Goal: Task Accomplishment & Management: Manage account settings

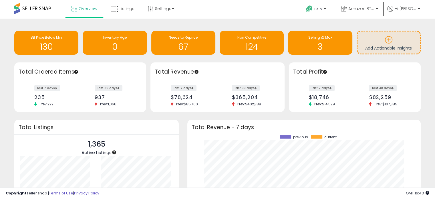
scroll to position [79, 222]
click at [413, 9] on span "Hi [PERSON_NAME]" at bounding box center [404, 9] width 21 height 6
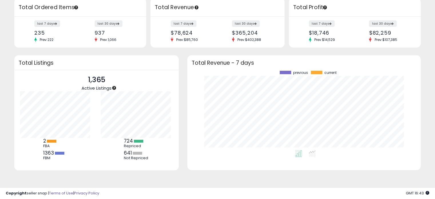
scroll to position [0, 0]
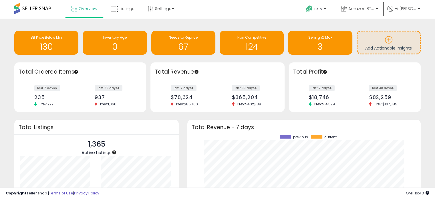
click at [26, 7] on span at bounding box center [32, 8] width 37 height 11
click at [322, 9] on span "Help" at bounding box center [318, 9] width 8 height 5
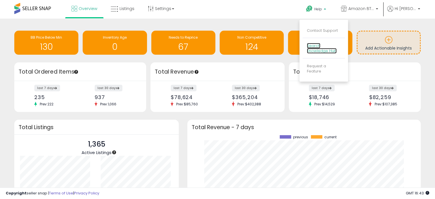
click at [316, 52] on link "Search Knowledge Hub" at bounding box center [322, 48] width 30 height 11
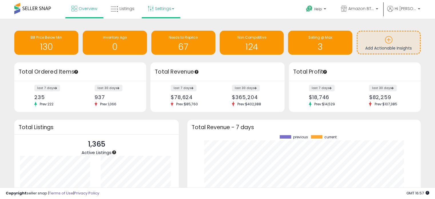
click at [169, 11] on link "Settings" at bounding box center [160, 8] width 35 height 17
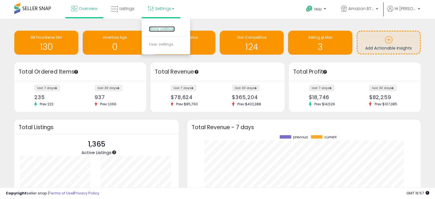
click at [162, 29] on link "Store settings" at bounding box center [162, 28] width 26 height 5
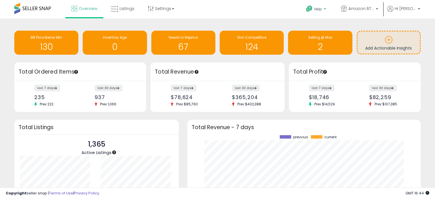
click at [322, 10] on span "Help" at bounding box center [318, 9] width 8 height 5
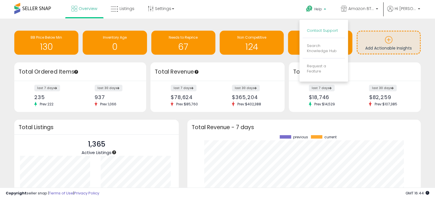
click at [327, 32] on link "Contact Support" at bounding box center [322, 30] width 31 height 5
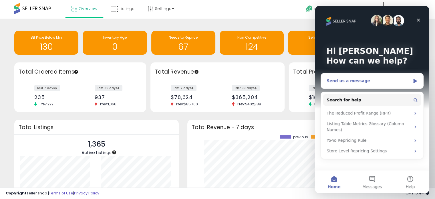
click at [356, 84] on div "Send us a message" at bounding box center [372, 80] width 102 height 15
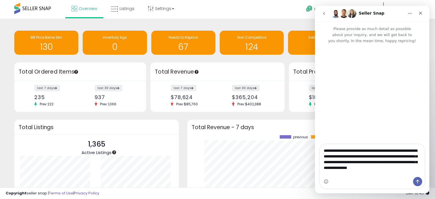
scroll to position [5, 0]
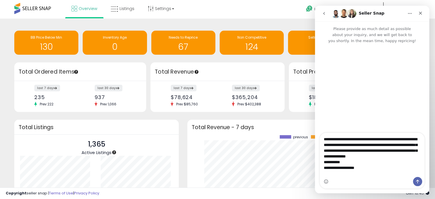
type textarea "**********"
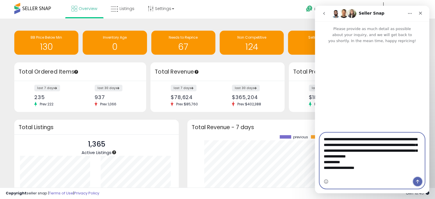
click at [419, 180] on icon "Send a message…" at bounding box center [417, 181] width 5 height 5
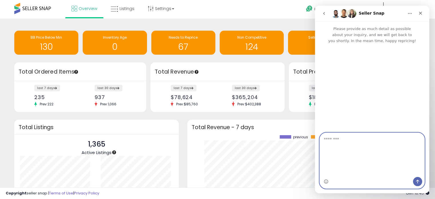
scroll to position [0, 0]
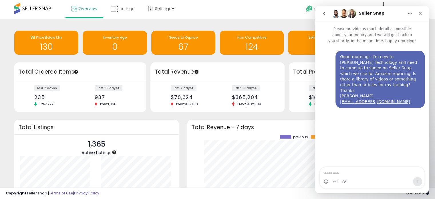
click at [409, 13] on icon "Home" at bounding box center [409, 13] width 5 height 5
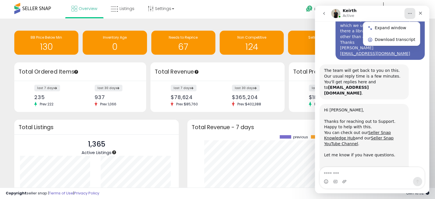
scroll to position [48, 0]
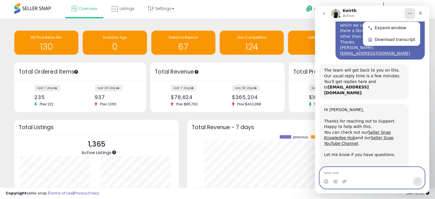
click at [351, 173] on textarea "Message…" at bounding box center [371, 172] width 105 height 10
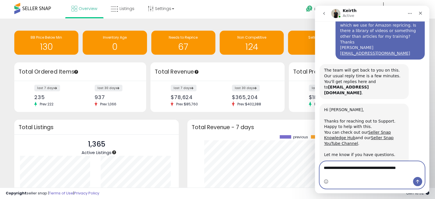
type textarea "**********"
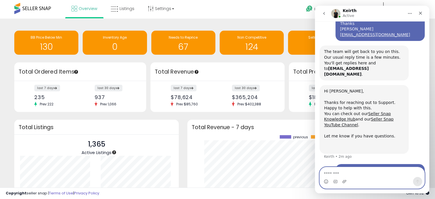
scroll to position [71, 0]
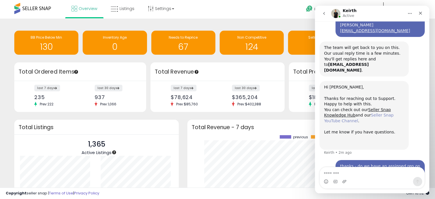
click at [352, 113] on link "Seller Snap YouTube Channel" at bounding box center [358, 118] width 69 height 10
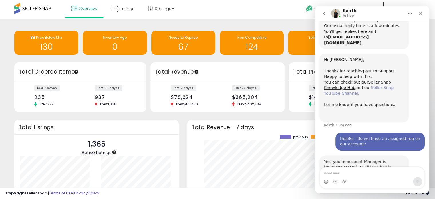
scroll to position [99, 0]
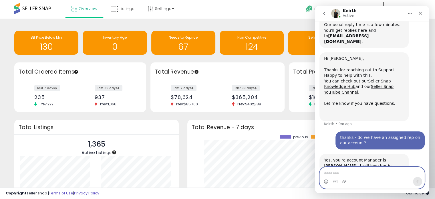
click at [347, 172] on textarea "Message…" at bounding box center [371, 172] width 105 height 10
type textarea "**********"
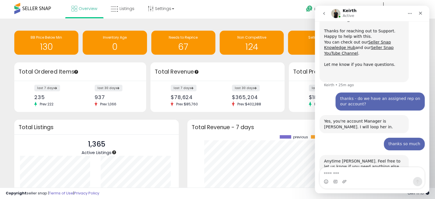
scroll to position [139, 0]
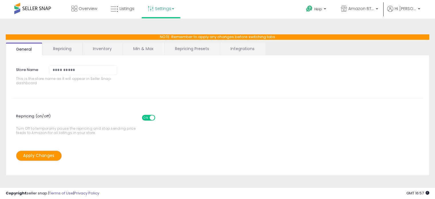
click at [240, 51] on link "Integrations" at bounding box center [242, 49] width 45 height 12
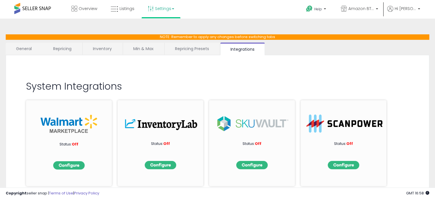
click at [193, 49] on link "Repricing Presets" at bounding box center [192, 49] width 55 height 12
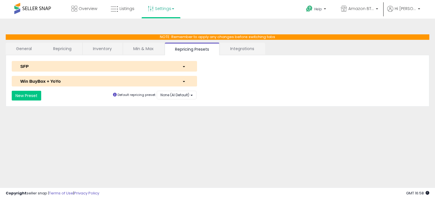
click at [185, 68] on div "button" at bounding box center [185, 66] width 15 height 6
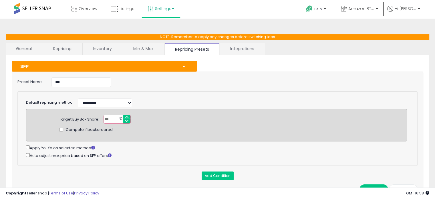
click at [185, 68] on div "button" at bounding box center [185, 66] width 15 height 6
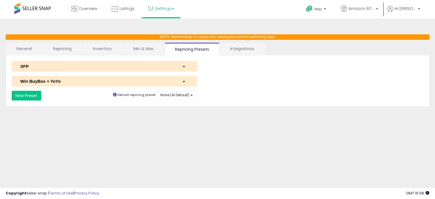
click at [184, 82] on div "button" at bounding box center [185, 81] width 15 height 6
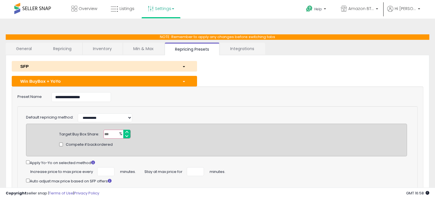
click at [148, 49] on link "Min & Max" at bounding box center [143, 49] width 41 height 12
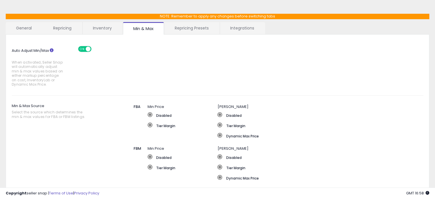
scroll to position [21, 0]
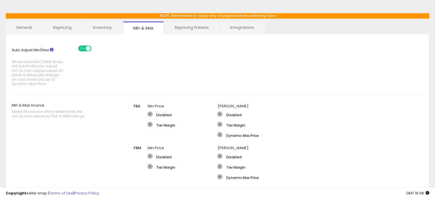
click at [107, 28] on link "Inventory" at bounding box center [102, 27] width 39 height 12
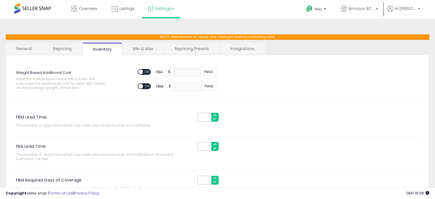
click at [65, 49] on link "Repricing" at bounding box center [62, 49] width 39 height 12
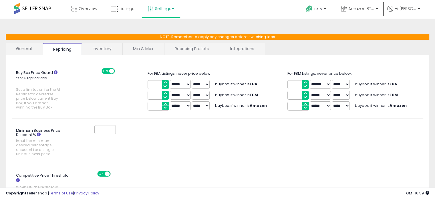
click at [27, 47] on link "General" at bounding box center [24, 49] width 37 height 12
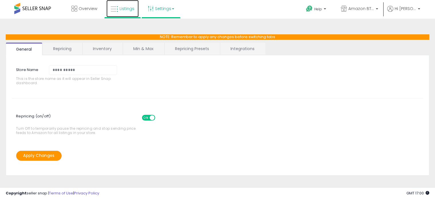
click at [127, 10] on span "Listings" at bounding box center [126, 9] width 15 height 6
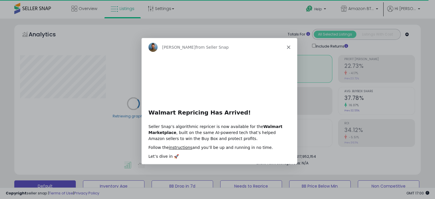
click at [287, 47] on icon "Close" at bounding box center [287, 46] width 3 height 3
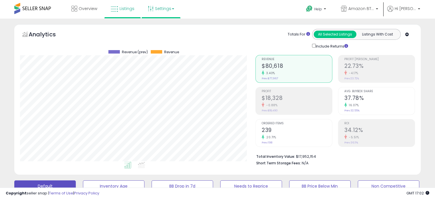
click at [165, 13] on link "Settings" at bounding box center [160, 8] width 35 height 17
click at [158, 30] on link "Store settings" at bounding box center [162, 28] width 26 height 5
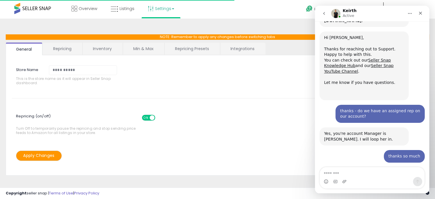
scroll to position [133, 0]
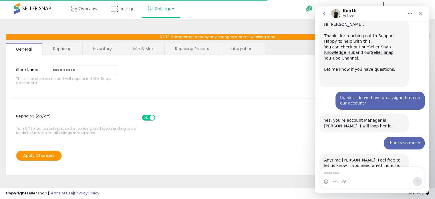
click at [143, 50] on link "Min & Max" at bounding box center [143, 49] width 41 height 12
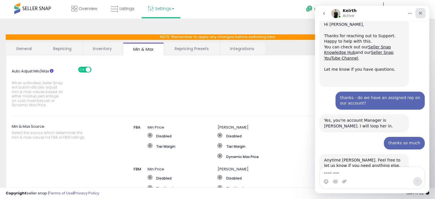
click at [418, 15] on icon "Close" at bounding box center [420, 13] width 5 height 5
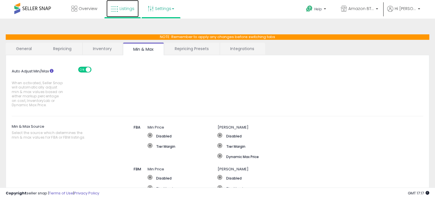
click at [128, 10] on span "Listings" at bounding box center [126, 9] width 15 height 6
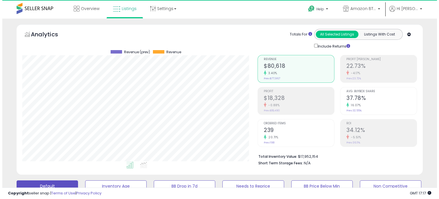
scroll to position [117, 235]
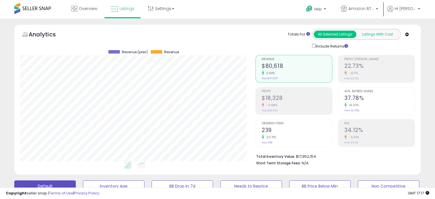
click at [373, 33] on button "Listings With Cost" at bounding box center [377, 34] width 43 height 7
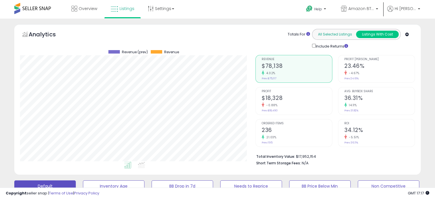
click at [342, 33] on button "All Selected Listings" at bounding box center [334, 34] width 43 height 7
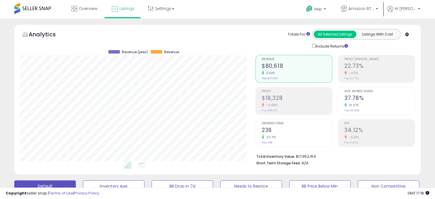
click at [127, 167] on icon at bounding box center [127, 164] width 7 height 7
click at [143, 164] on icon at bounding box center [141, 164] width 7 height 7
click at [129, 166] on icon at bounding box center [127, 164] width 7 height 7
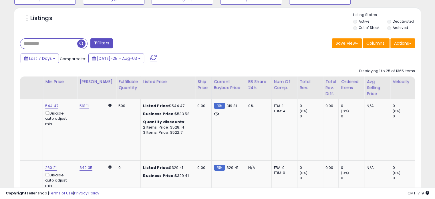
scroll to position [0, 0]
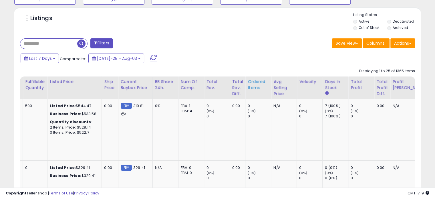
click at [247, 88] on div "Ordered Items" at bounding box center [257, 85] width 21 height 12
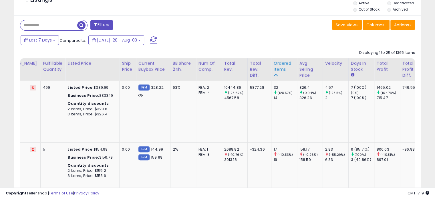
click at [274, 68] on div "Ordered Items" at bounding box center [283, 66] width 21 height 12
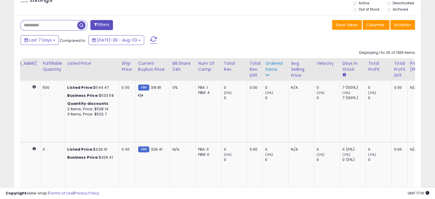
click at [265, 66] on div "Ordered Items" at bounding box center [275, 66] width 21 height 12
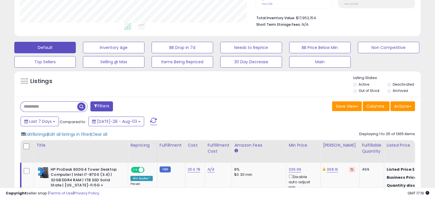
click at [98, 104] on button "Filters" at bounding box center [101, 106] width 22 height 10
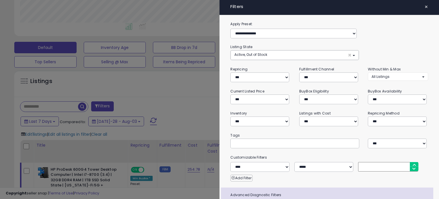
click at [98, 104] on div at bounding box center [219, 99] width 439 height 199
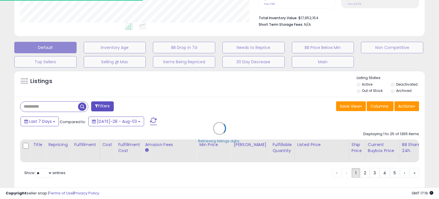
click at [81, 106] on div "Retrieving listings data.." at bounding box center [219, 132] width 419 height 130
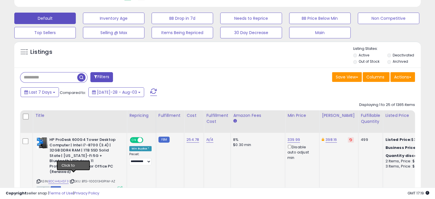
click at [73, 179] on icon at bounding box center [72, 180] width 4 height 3
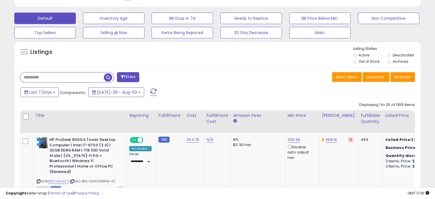
click at [66, 78] on input "text" at bounding box center [61, 77] width 83 height 10
paste input "**********"
type input "**********"
click at [147, 76] on button "Filters" at bounding box center [140, 77] width 22 height 10
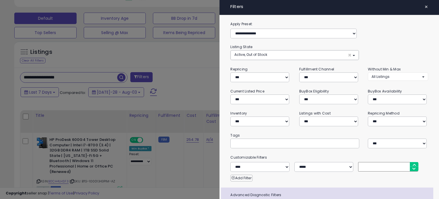
click at [162, 78] on div at bounding box center [219, 99] width 439 height 199
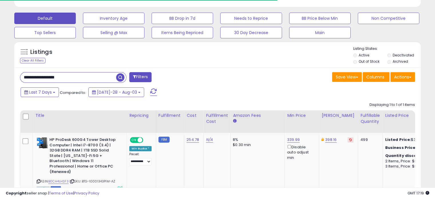
click at [123, 75] on span "button" at bounding box center [120, 77] width 8 height 8
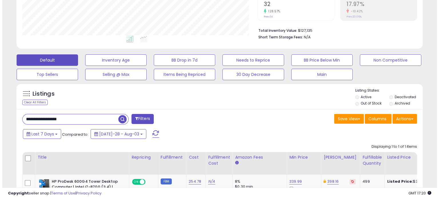
scroll to position [128, 0]
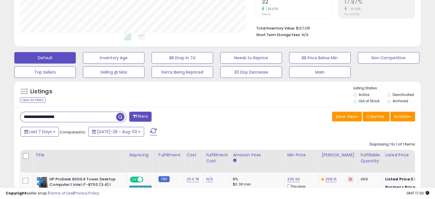
click at [86, 116] on input "**********" at bounding box center [68, 117] width 96 height 10
click at [139, 115] on button "Filters" at bounding box center [140, 116] width 22 height 10
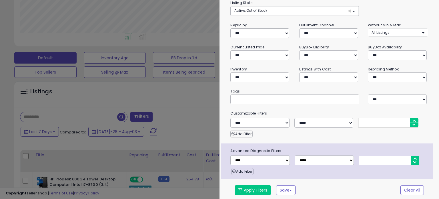
scroll to position [0, 0]
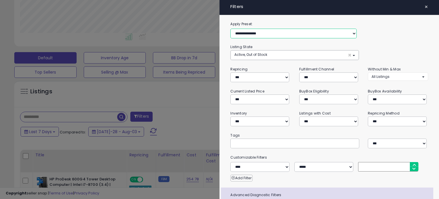
click at [292, 33] on select "**********" at bounding box center [293, 34] width 126 height 10
click at [368, 49] on div "**********" at bounding box center [328, 52] width 197 height 16
click at [295, 55] on button "Active, Out of Stock ×" at bounding box center [295, 54] width 128 height 9
click at [250, 67] on link "Active" at bounding box center [253, 66] width 43 height 9
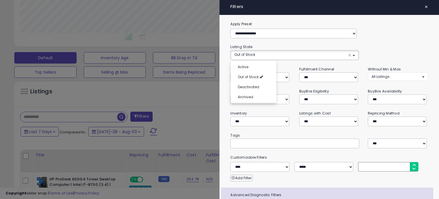
click at [381, 44] on div "**********" at bounding box center [328, 52] width 197 height 16
click at [424, 8] on span "×" at bounding box center [426, 7] width 4 height 8
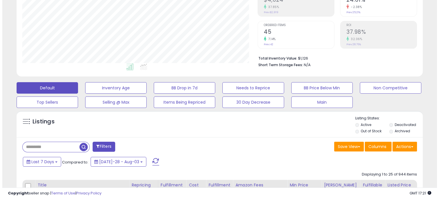
scroll to position [98, 0]
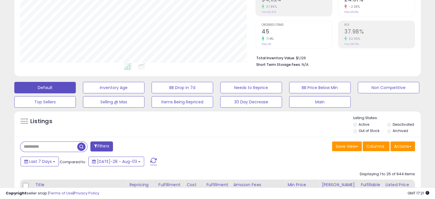
click at [102, 144] on button "Filters" at bounding box center [101, 146] width 22 height 10
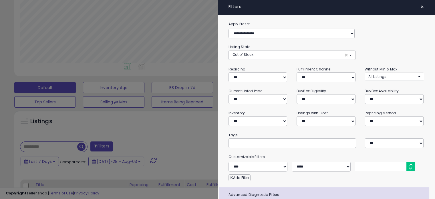
scroll to position [117, 238]
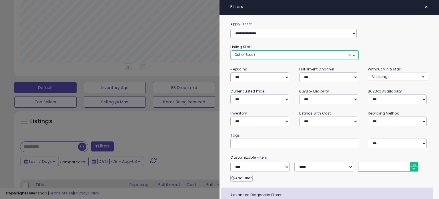
click at [288, 54] on button "Out of Stock ×" at bounding box center [295, 54] width 128 height 9
click at [249, 65] on link "Active" at bounding box center [253, 66] width 43 height 9
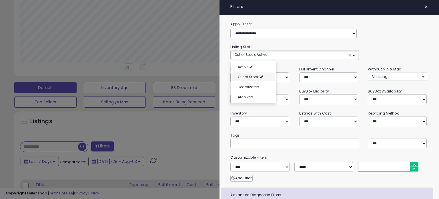
select select "**********"
click at [251, 76] on span "Out of Stock" at bounding box center [248, 76] width 21 height 5
click at [214, 71] on div at bounding box center [219, 99] width 439 height 199
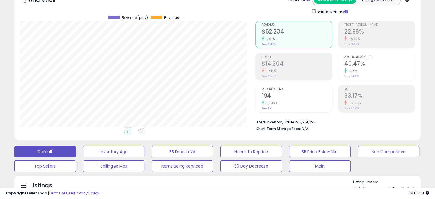
scroll to position [11, 0]
